Goal: Task Accomplishment & Management: Use online tool/utility

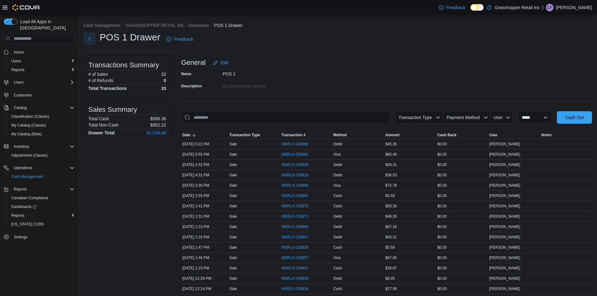
click at [93, 41] on button "Next" at bounding box center [89, 39] width 13 height 13
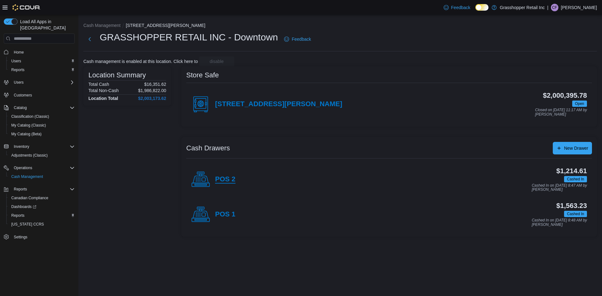
click at [227, 180] on h4 "POS 2" at bounding box center [225, 180] width 20 height 8
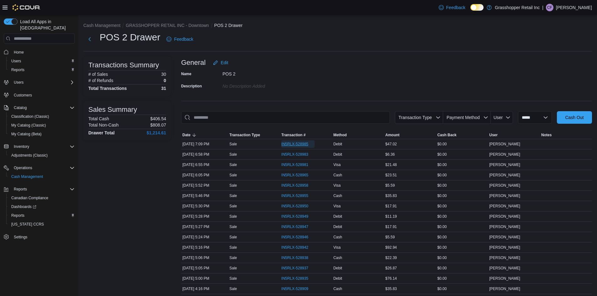
click at [300, 142] on span "IN5RLX-528985" at bounding box center [295, 144] width 27 height 5
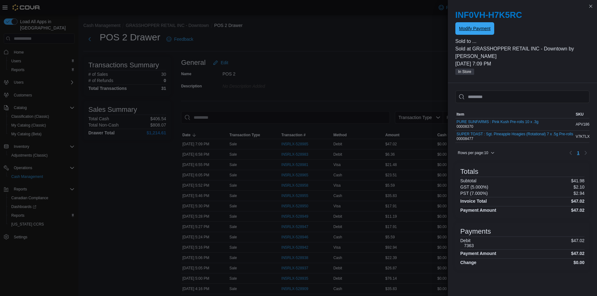
click at [481, 33] on span "Modify Payment" at bounding box center [474, 28] width 31 height 13
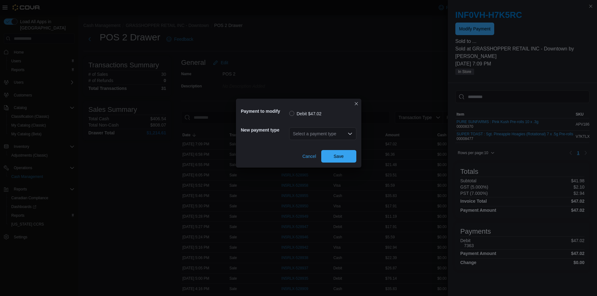
click at [335, 132] on div "Select a payment type" at bounding box center [322, 134] width 67 height 13
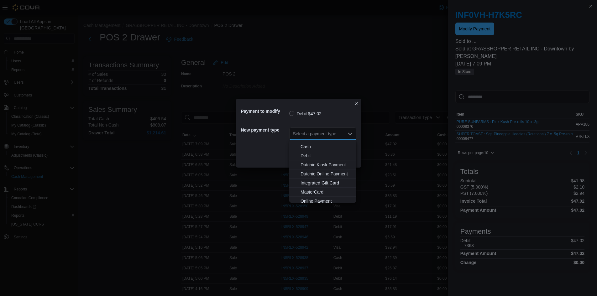
scroll to position [46, 0]
click at [320, 171] on span "MasterCard" at bounding box center [327, 171] width 52 height 6
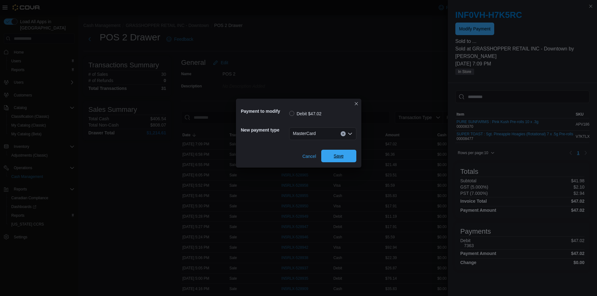
click at [340, 152] on span "Save" at bounding box center [339, 156] width 28 height 13
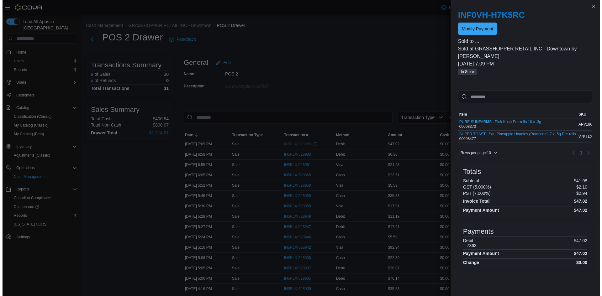
scroll to position [0, 0]
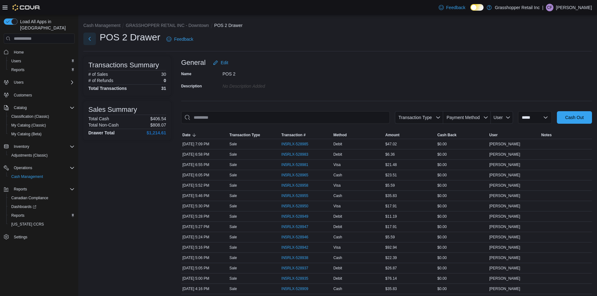
click at [87, 37] on button "Next" at bounding box center [89, 39] width 13 height 13
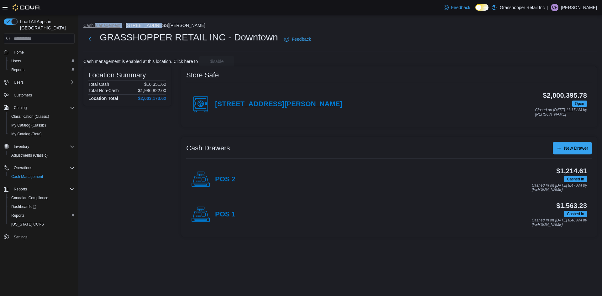
drag, startPoint x: 94, startPoint y: 25, endPoint x: 181, endPoint y: 29, distance: 86.3
click at [181, 29] on ol "Cash Management [STREET_ADDRESS][PERSON_NAME]" at bounding box center [340, 26] width 514 height 8
drag, startPoint x: 114, startPoint y: 37, endPoint x: 134, endPoint y: 36, distance: 20.1
click at [134, 36] on h1 "GRASSHOPPER RETAIL INC - Downtown" at bounding box center [189, 37] width 178 height 13
